Goal: Information Seeking & Learning: Learn about a topic

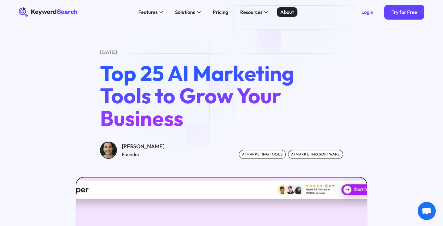
click at [289, 12] on div "About" at bounding box center [287, 11] width 14 height 7
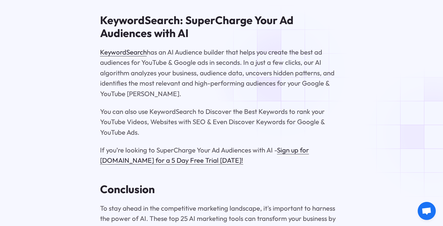
scroll to position [5590, 0]
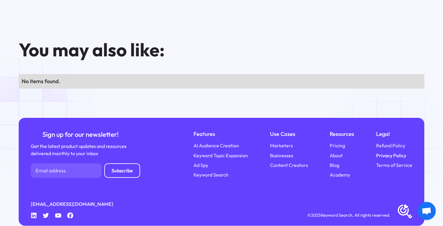
click at [389, 152] on link "Privacy Policy" at bounding box center [391, 155] width 30 height 7
click at [71, 213] on icon at bounding box center [70, 216] width 6 height 6
drag, startPoint x: 94, startPoint y: 196, endPoint x: 29, endPoint y: 193, distance: 65.8
click at [29, 193] on div "Sign up for our newsletter! Get the latest product updates and resources delive…" at bounding box center [222, 172] width 406 height 108
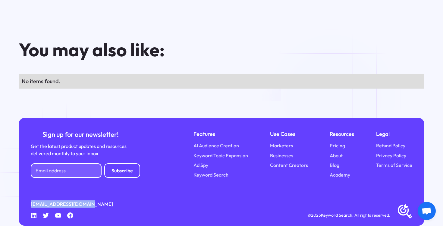
copy link "[EMAIL_ADDRESS][DOMAIN_NAME]"
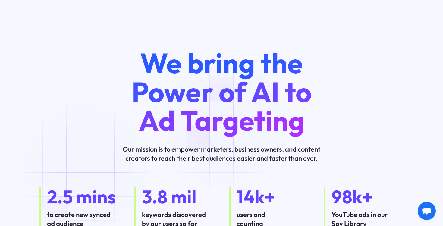
scroll to position [1205, 0]
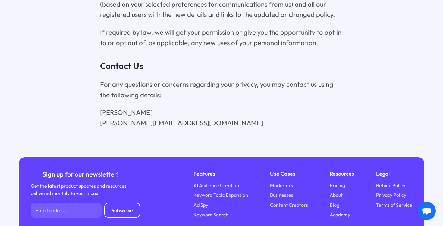
scroll to position [2926, 0]
